Goal: Task Accomplishment & Management: Complete application form

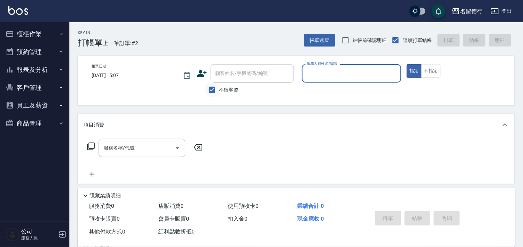
click at [215, 91] on input "不留客資" at bounding box center [212, 90] width 15 height 15
checkbox input "false"
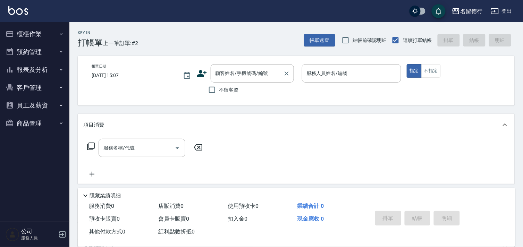
click at [221, 74] on div "顧客姓名/手機號碼/編號 顧客姓名/手機號碼/編號" at bounding box center [252, 73] width 83 height 18
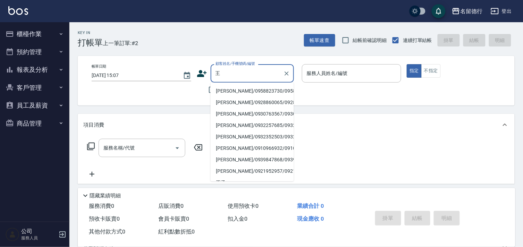
click at [234, 97] on li "[PERSON_NAME]/0958823730/0958823730" at bounding box center [252, 90] width 83 height 11
type input "[PERSON_NAME]/0958823730/0958823730"
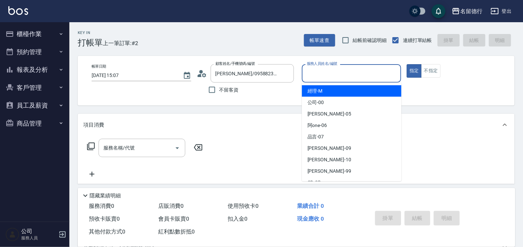
click at [313, 68] on input "服務人員姓名/編號" at bounding box center [351, 73] width 93 height 12
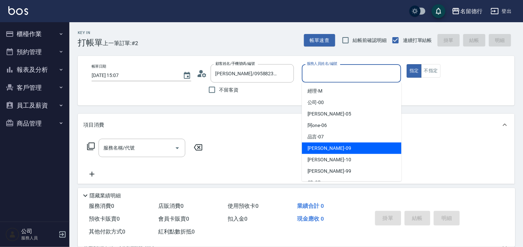
click at [312, 146] on span "[PERSON_NAME] -09" at bounding box center [330, 148] width 44 height 7
type input "[PERSON_NAME]-09"
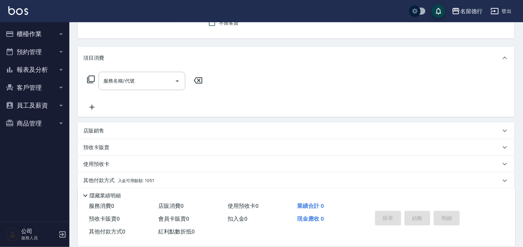
scroll to position [77, 0]
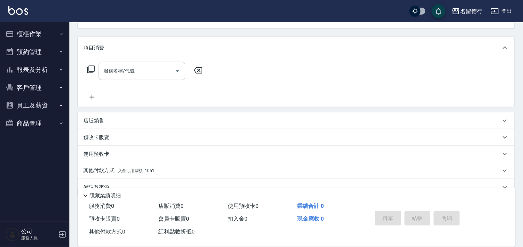
click at [121, 68] on div "服務名稱/代號 服務名稱/代號" at bounding box center [142, 71] width 87 height 18
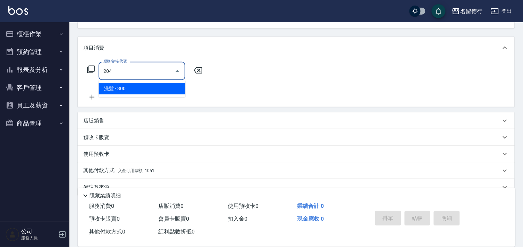
click at [129, 89] on span "洗髮 - 300" at bounding box center [142, 88] width 87 height 11
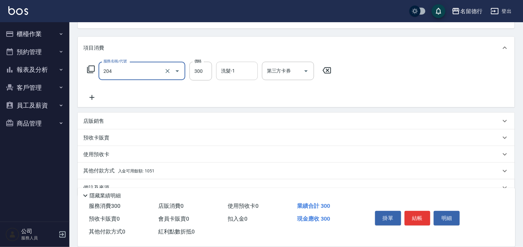
type input "洗髮(204)"
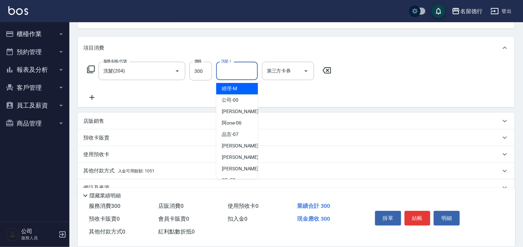
click at [229, 71] on div "洗髮-1 洗髮-1" at bounding box center [237, 71] width 42 height 18
click at [227, 144] on span "[PERSON_NAME] -09" at bounding box center [244, 145] width 44 height 7
type input "[PERSON_NAME]-09"
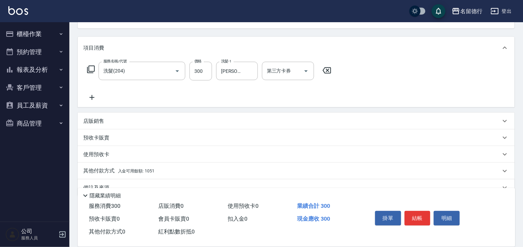
click at [92, 97] on icon at bounding box center [91, 97] width 17 height 8
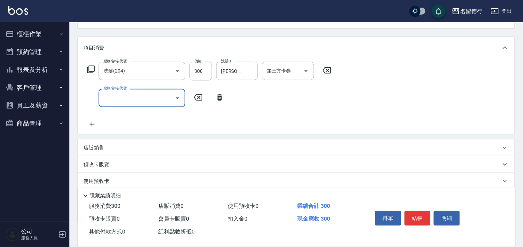
click at [112, 98] on input "服務名稱/代號" at bounding box center [137, 98] width 70 height 12
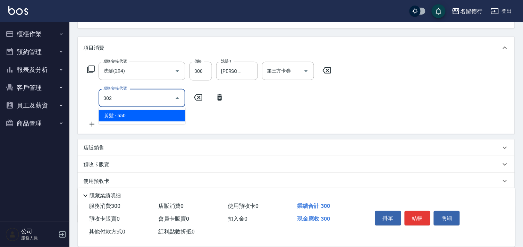
click at [129, 115] on span "剪髮 - 550" at bounding box center [142, 115] width 87 height 11
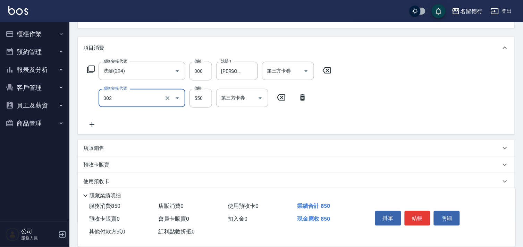
type input "剪髮(302)"
click at [92, 124] on icon at bounding box center [92, 124] width 5 height 5
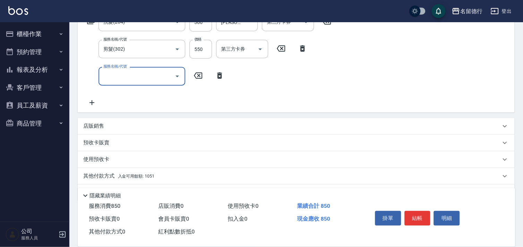
scroll to position [146, 0]
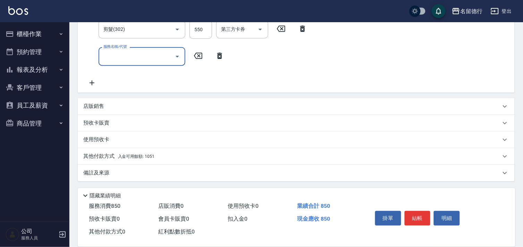
click at [124, 58] on input "服務名稱/代號" at bounding box center [137, 56] width 70 height 12
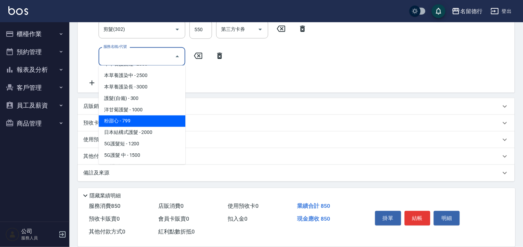
scroll to position [276, 0]
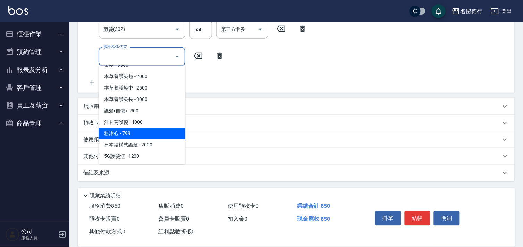
click at [137, 128] on span "粉甜心 - 799" at bounding box center [142, 133] width 87 height 11
type input "粉甜心(610)"
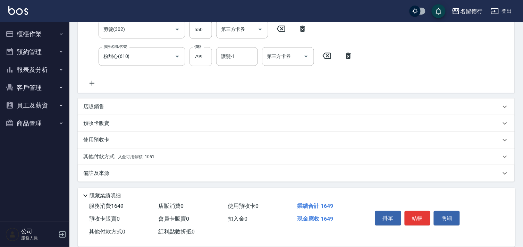
drag, startPoint x: 213, startPoint y: 52, endPoint x: 201, endPoint y: 56, distance: 13.1
click at [213, 52] on div "服務名稱/代號 粉甜心(610) 服務名稱/代號 價格 799 價格 護髮-1 護髮-1 第三方卡券 第三方卡券" at bounding box center [220, 56] width 274 height 19
click at [200, 57] on input "799" at bounding box center [201, 56] width 23 height 19
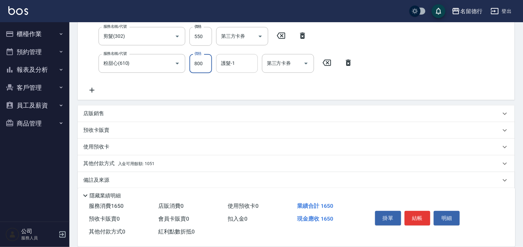
click at [218, 64] on div "護髮-1" at bounding box center [237, 63] width 42 height 18
type input "800"
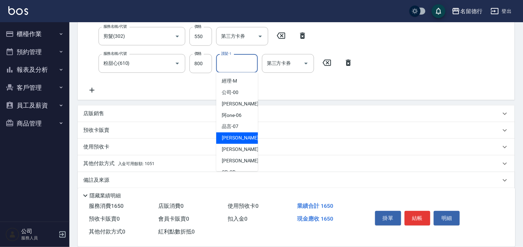
click at [231, 136] on span "[PERSON_NAME] -09" at bounding box center [244, 138] width 44 height 7
type input "[PERSON_NAME]-09"
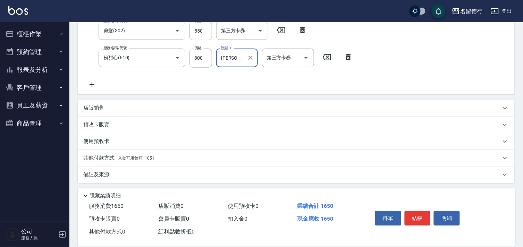
scroll to position [146, 0]
click at [97, 155] on p "其他付款方式 入金可用餘額: 1051" at bounding box center [118, 157] width 71 height 8
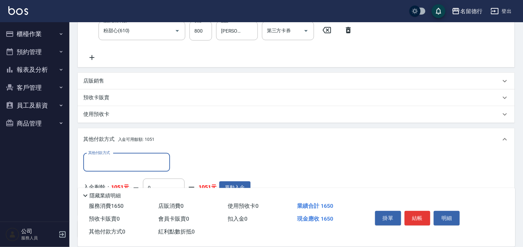
scroll to position [185, 0]
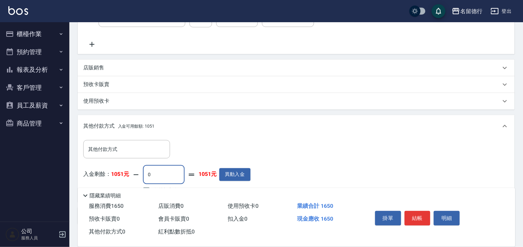
click at [158, 175] on input "0" at bounding box center [164, 175] width 42 height 19
type input "1051"
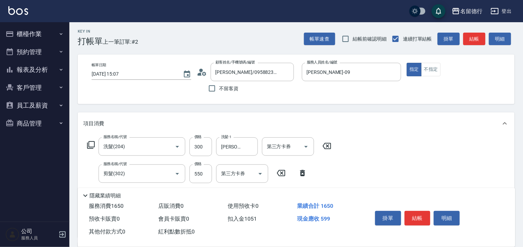
scroll to position [0, 0]
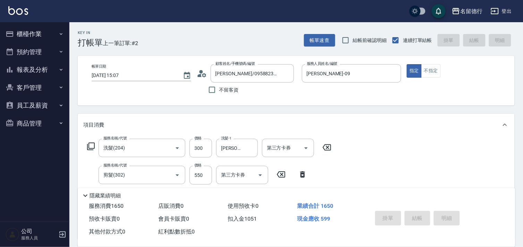
type input "[DATE] 16:46"
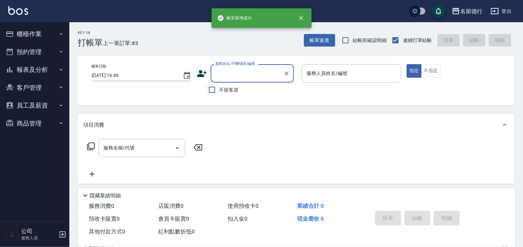
click at [212, 89] on input "不留客資" at bounding box center [212, 90] width 15 height 15
checkbox input "true"
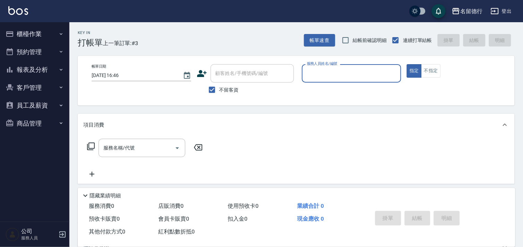
click at [315, 71] on input "服務人員姓名/編號" at bounding box center [351, 73] width 93 height 12
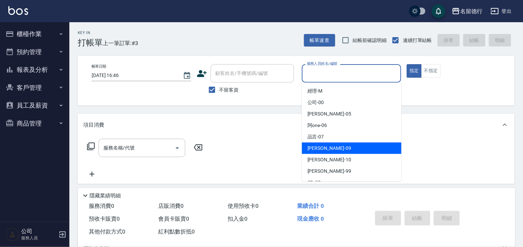
click at [308, 144] on div "[PERSON_NAME] -09" at bounding box center [352, 148] width 100 height 11
type input "[PERSON_NAME]-09"
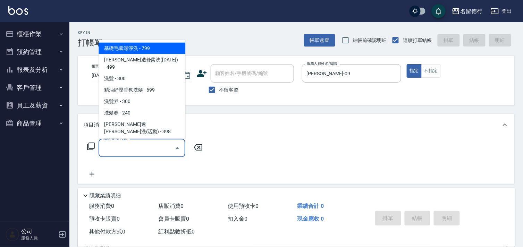
drag, startPoint x: 141, startPoint y: 146, endPoint x: 142, endPoint y: 141, distance: 4.9
click at [142, 143] on input "服務名稱/代號" at bounding box center [137, 148] width 70 height 12
type input "3"
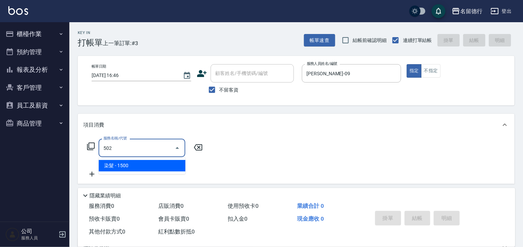
click at [144, 168] on span "染髮 - 1500" at bounding box center [142, 165] width 87 height 11
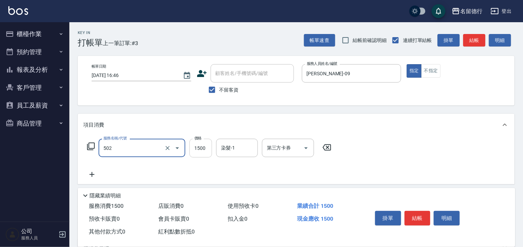
type input "染髮(502)"
click at [200, 151] on input "1500" at bounding box center [201, 148] width 23 height 19
type input "2000"
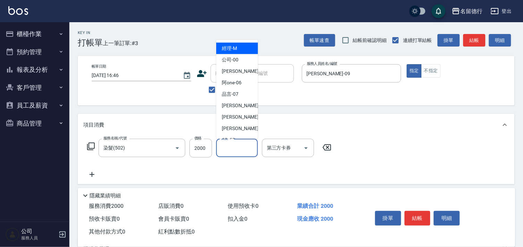
click at [231, 151] on input "染髮-1" at bounding box center [237, 148] width 35 height 12
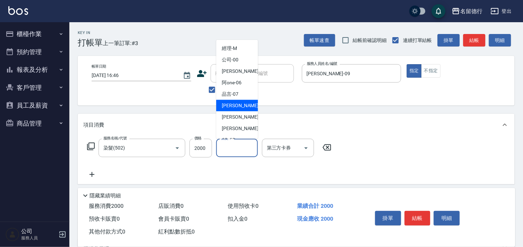
click at [235, 108] on span "[PERSON_NAME] -09" at bounding box center [244, 105] width 44 height 7
type input "[PERSON_NAME]-09"
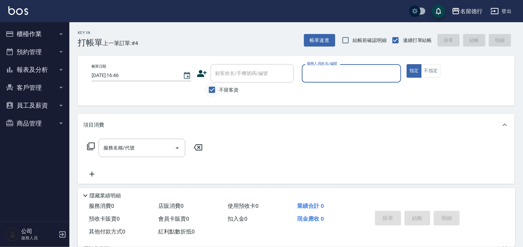
click at [213, 88] on input "不留客資" at bounding box center [212, 90] width 15 height 15
checkbox input "false"
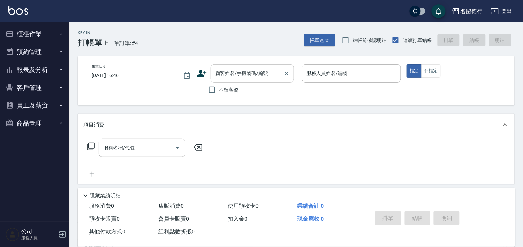
click at [220, 72] on div "顧客姓名/手機號碼/編號 顧客姓名/手機號碼/編號" at bounding box center [252, 73] width 83 height 18
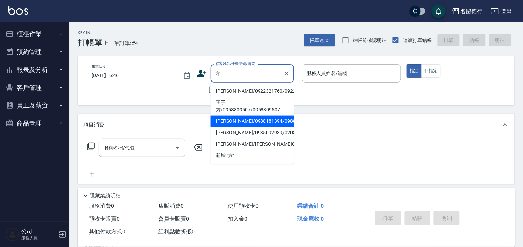
click at [231, 126] on li "[PERSON_NAME]/0988181394/0988181394" at bounding box center [252, 121] width 83 height 11
type input "[PERSON_NAME]/0988181394/0988181394"
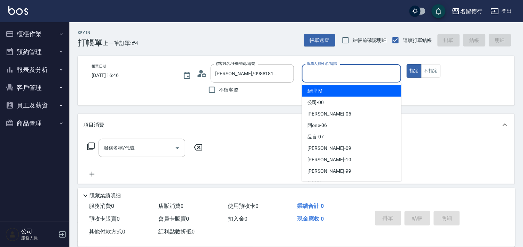
click at [308, 71] on input "服務人員姓名/編號" at bounding box center [351, 73] width 93 height 12
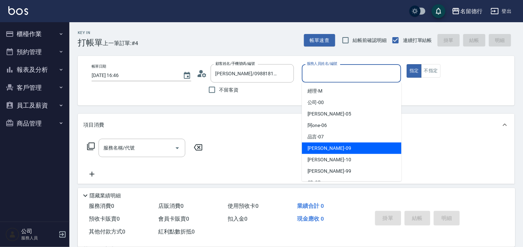
click at [311, 148] on span "[PERSON_NAME] -09" at bounding box center [330, 148] width 44 height 7
type input "[PERSON_NAME]-09"
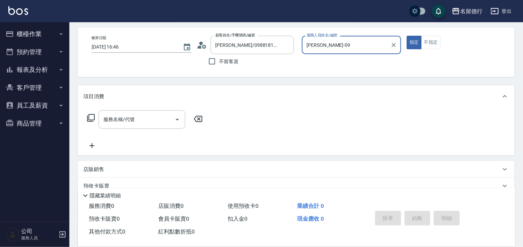
scroll to position [93, 0]
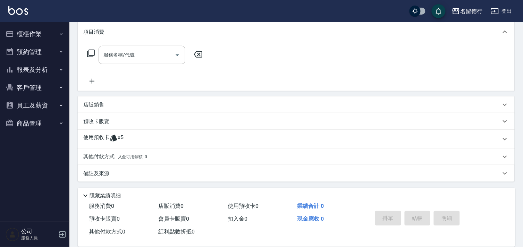
click at [102, 137] on p "使用預收卡" at bounding box center [96, 139] width 26 height 10
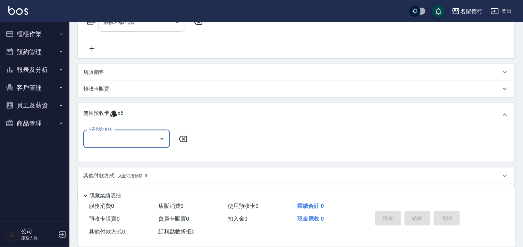
scroll to position [137, 0]
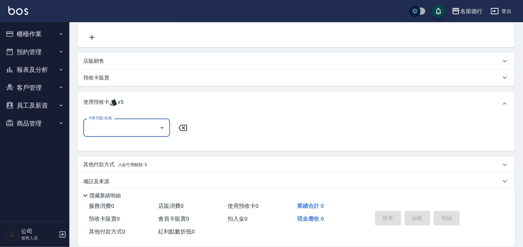
click at [110, 128] on input "卡券代號/名稱" at bounding box center [121, 128] width 70 height 12
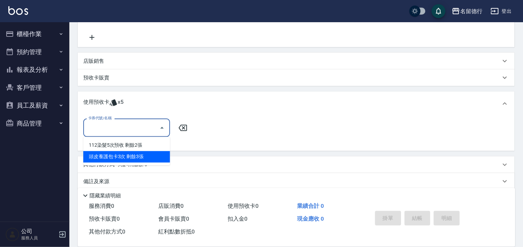
click at [113, 154] on div "頭皮養護包卡3次 剩餘3張" at bounding box center [126, 156] width 87 height 11
type input "頭皮養護包卡3次"
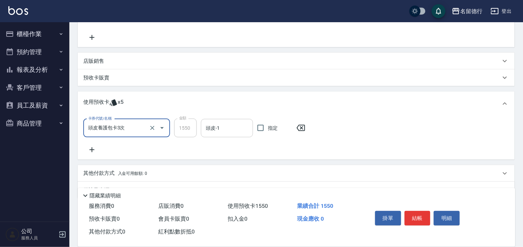
click at [217, 125] on div "頭皮-1 頭皮-1" at bounding box center [227, 128] width 52 height 18
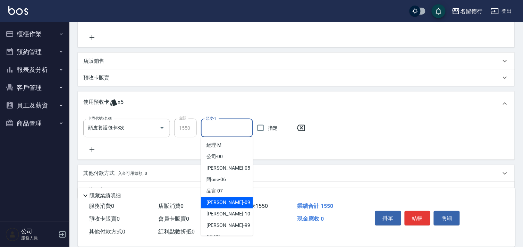
click at [216, 200] on span "[PERSON_NAME] -09" at bounding box center [229, 202] width 44 height 7
type input "[PERSON_NAME]-09"
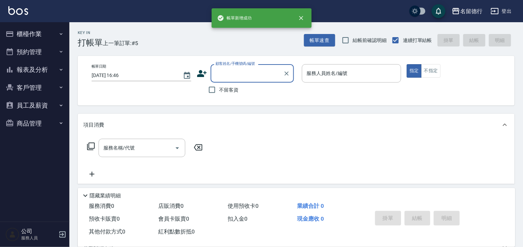
scroll to position [0, 0]
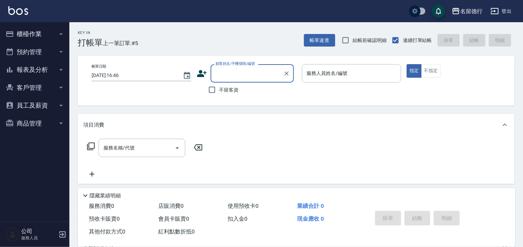
click at [224, 69] on input "顧客姓名/手機號碼/編號" at bounding box center [247, 73] width 67 height 12
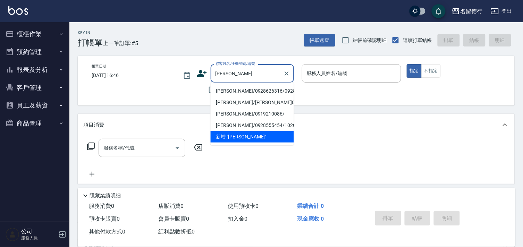
click at [227, 95] on li "[PERSON_NAME]/0928626316/0928626316" at bounding box center [252, 90] width 83 height 11
type input "[PERSON_NAME]/0928626316/0928626316"
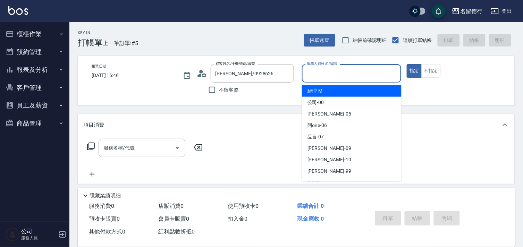
click at [315, 74] on input "服務人員姓名/編號" at bounding box center [351, 73] width 93 height 12
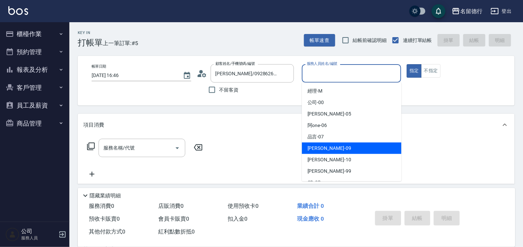
click at [314, 150] on span "[PERSON_NAME] -09" at bounding box center [330, 148] width 44 height 7
type input "[PERSON_NAME]-09"
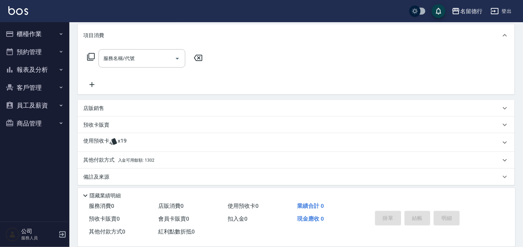
scroll to position [93, 0]
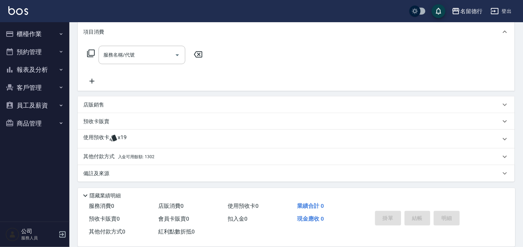
click at [100, 140] on p "使用預收卡" at bounding box center [96, 139] width 26 height 10
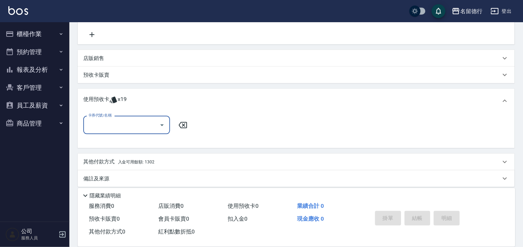
scroll to position [143, 0]
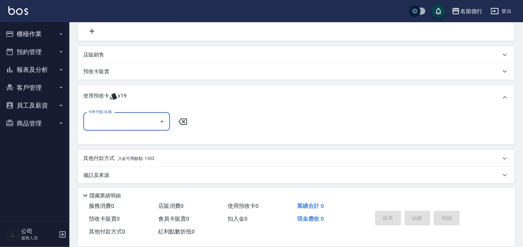
click at [113, 118] on input "卡券代號/名稱" at bounding box center [121, 122] width 70 height 12
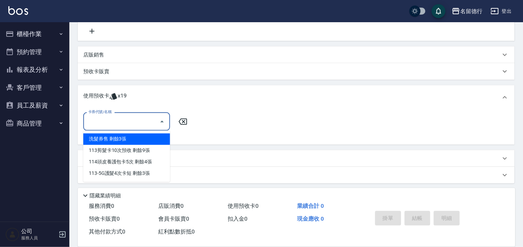
click at [120, 139] on div "洗髮券售 剩餘3張" at bounding box center [126, 139] width 87 height 11
type input "洗髮券售"
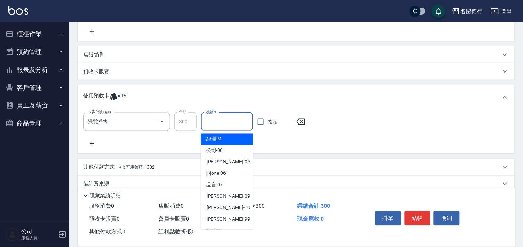
click at [209, 122] on input "洗髮-1" at bounding box center [227, 122] width 46 height 12
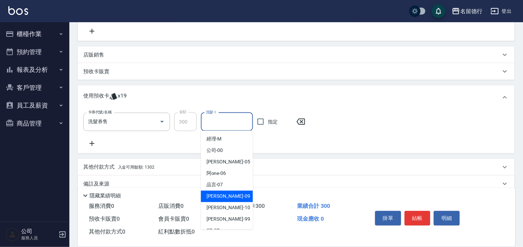
click at [214, 198] on span "[PERSON_NAME] -09" at bounding box center [229, 196] width 44 height 7
type input "[PERSON_NAME]-09"
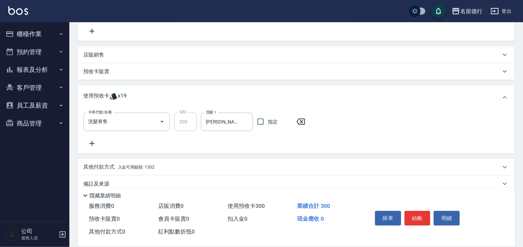
click at [93, 143] on icon at bounding box center [91, 144] width 17 height 8
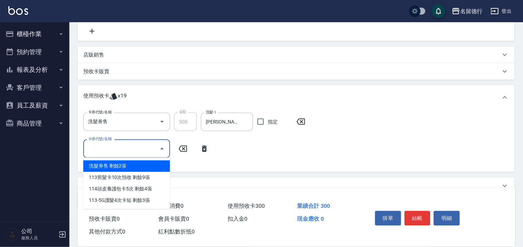
click at [105, 147] on input "卡券代號/名稱" at bounding box center [121, 149] width 70 height 12
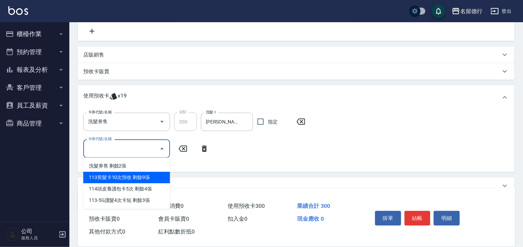
click at [117, 174] on div "113剪髮卡10次預收 剩餘9張" at bounding box center [126, 177] width 87 height 11
type input "113剪髮卡10次預收"
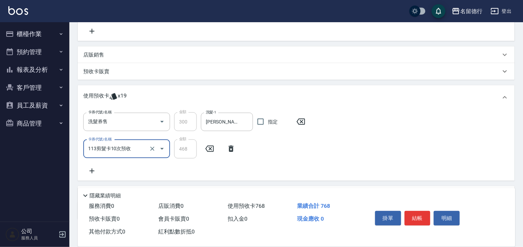
scroll to position [0, 0]
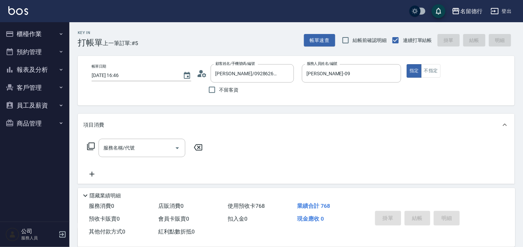
type input "[DATE] 16:47"
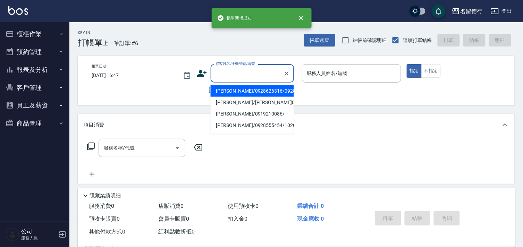
click at [238, 75] on input "顧客姓名/手機號碼/編號" at bounding box center [247, 73] width 67 height 12
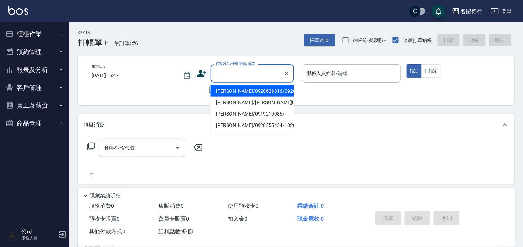
click at [233, 95] on li "[PERSON_NAME]/0928626316/0928626316" at bounding box center [252, 90] width 83 height 11
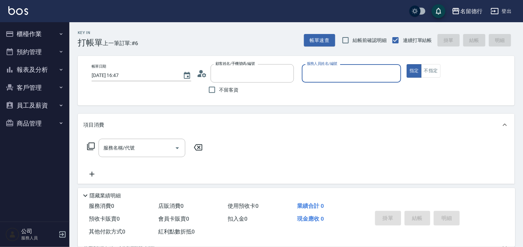
type input "[PERSON_NAME]/0928626316/0928626316"
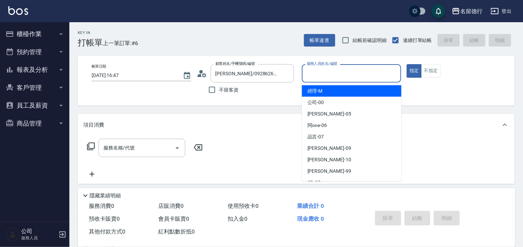
click at [315, 75] on input "服務人員姓名/編號" at bounding box center [351, 73] width 93 height 12
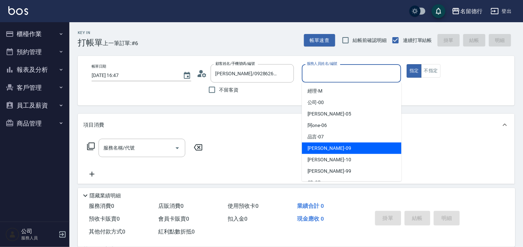
click at [319, 147] on span "[PERSON_NAME] -09" at bounding box center [330, 148] width 44 height 7
type input "[PERSON_NAME]-09"
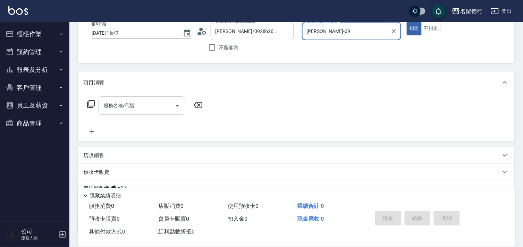
scroll to position [93, 0]
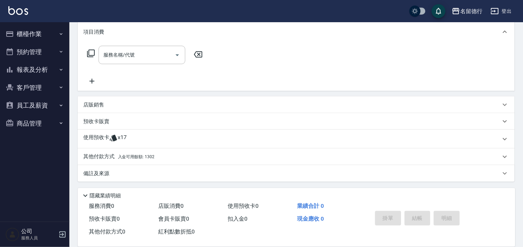
click at [99, 137] on p "使用預收卡" at bounding box center [96, 139] width 26 height 10
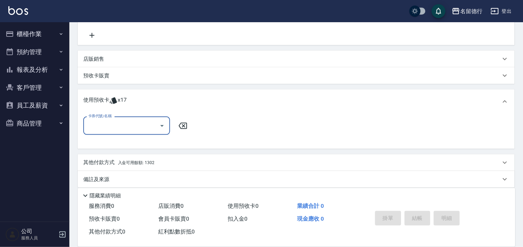
scroll to position [0, 0]
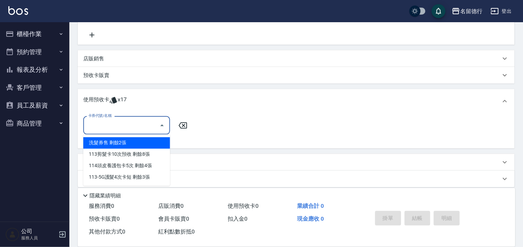
click at [105, 129] on input "卡券代號/名稱" at bounding box center [121, 125] width 70 height 12
click at [115, 142] on div "洗髮券售 剩餘2張" at bounding box center [126, 143] width 87 height 11
type input "洗髮券售"
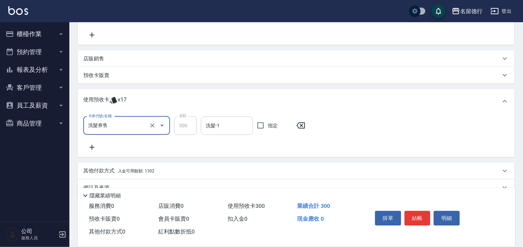
click at [228, 126] on input "洗髮-1" at bounding box center [227, 126] width 46 height 12
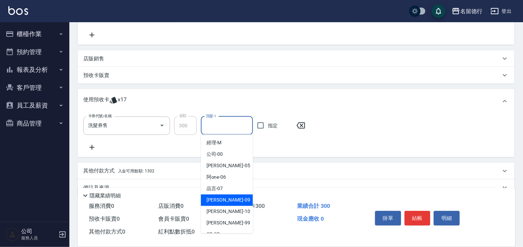
click at [212, 198] on span "[PERSON_NAME] -09" at bounding box center [229, 200] width 44 height 7
type input "[PERSON_NAME]-09"
